Goal: Task Accomplishment & Management: Manage account settings

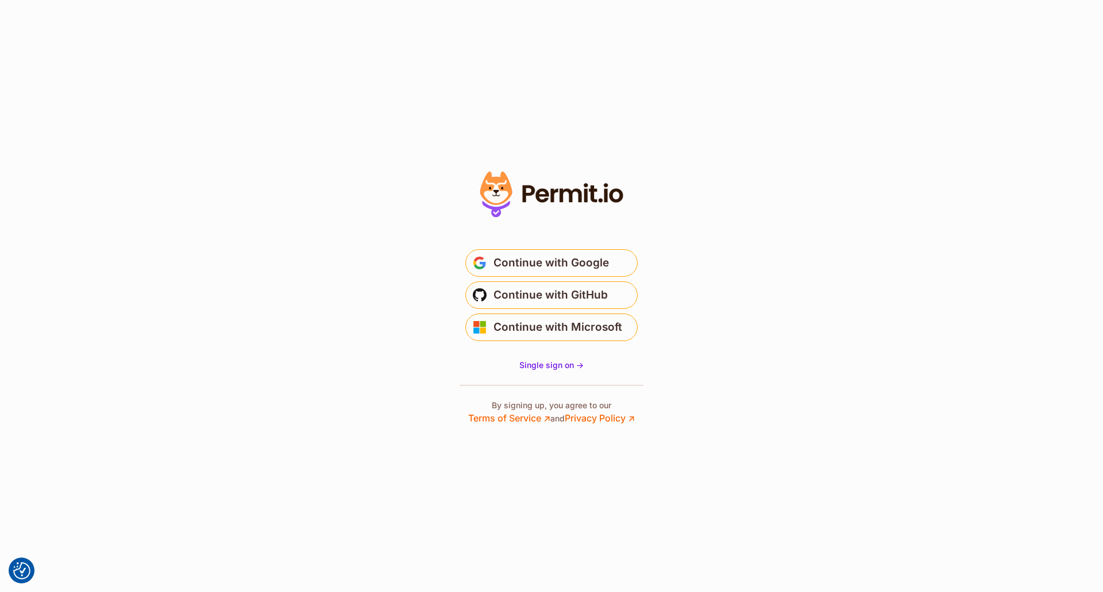
click at [562, 323] on span "Continue with Microsoft" at bounding box center [558, 327] width 129 height 18
click at [550, 333] on span "Continue with Microsoft" at bounding box center [558, 327] width 129 height 18
click at [578, 268] on span "Continue with Google" at bounding box center [551, 263] width 115 height 18
